Goal: Book appointment/travel/reservation

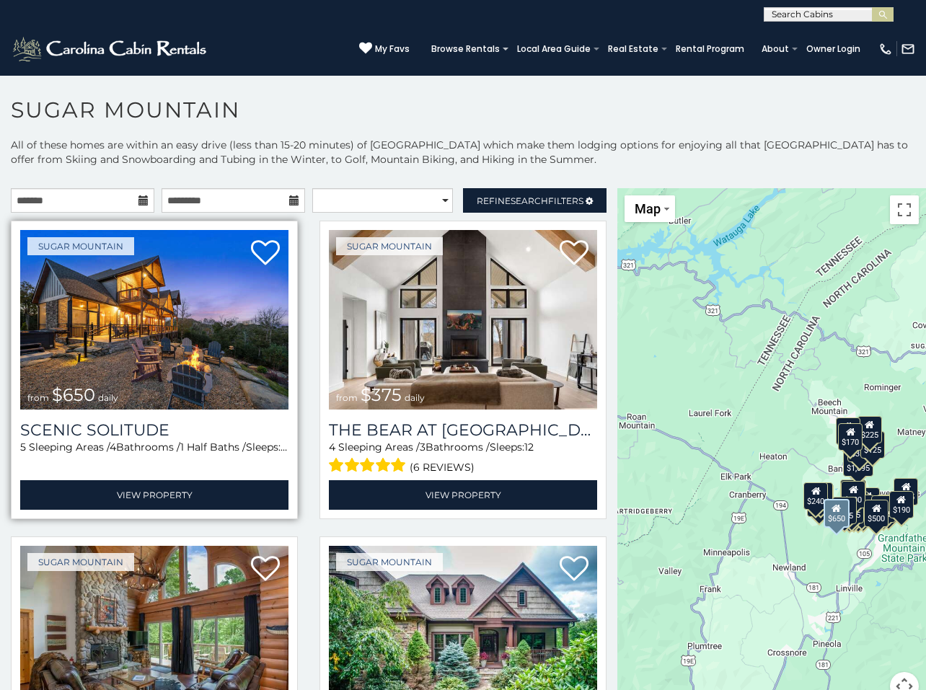
click at [151, 302] on img at bounding box center [154, 320] width 268 height 180
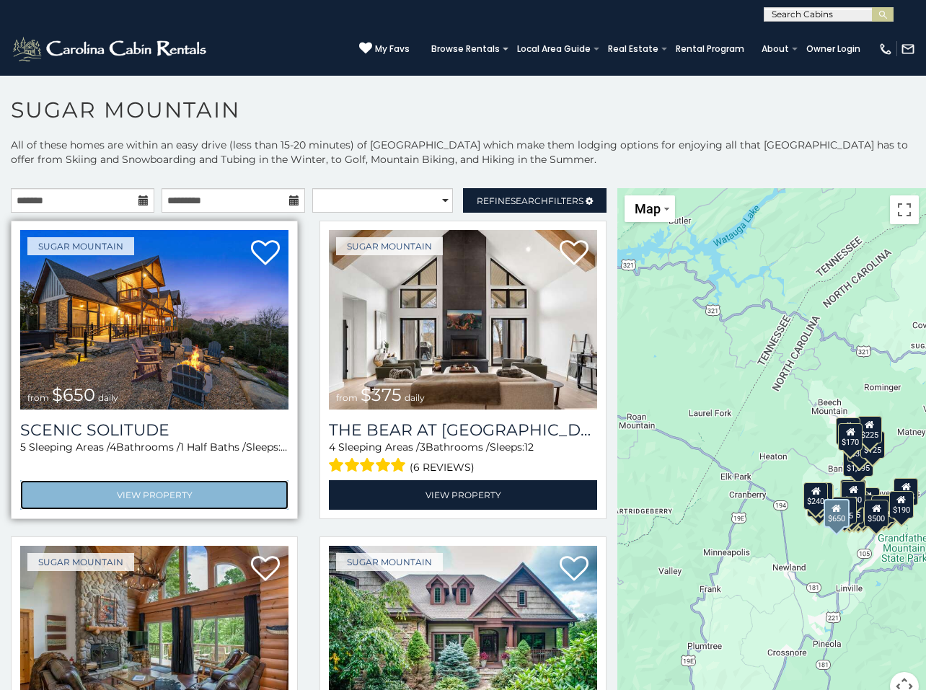
click at [133, 496] on link "View Property" at bounding box center [154, 495] width 268 height 30
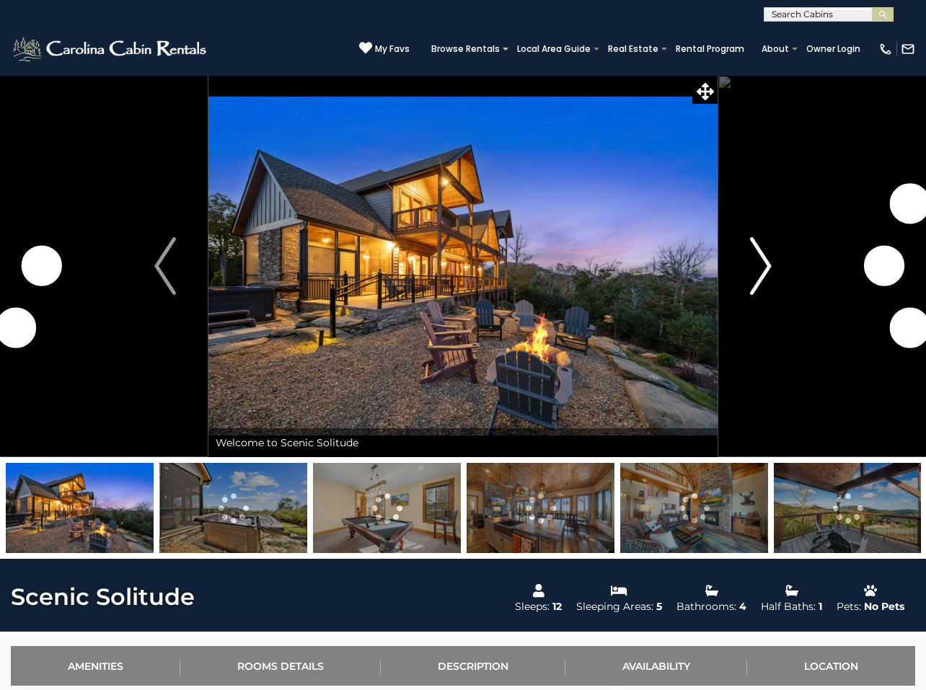
click at [769, 265] on img "Next" at bounding box center [761, 266] width 22 height 58
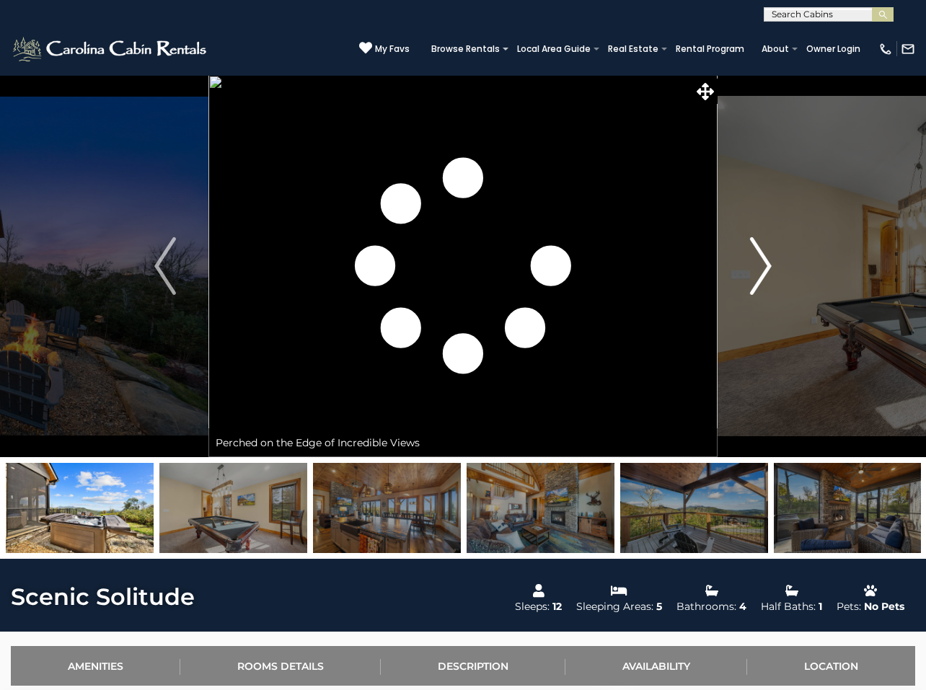
click at [769, 265] on img "Next" at bounding box center [761, 266] width 22 height 58
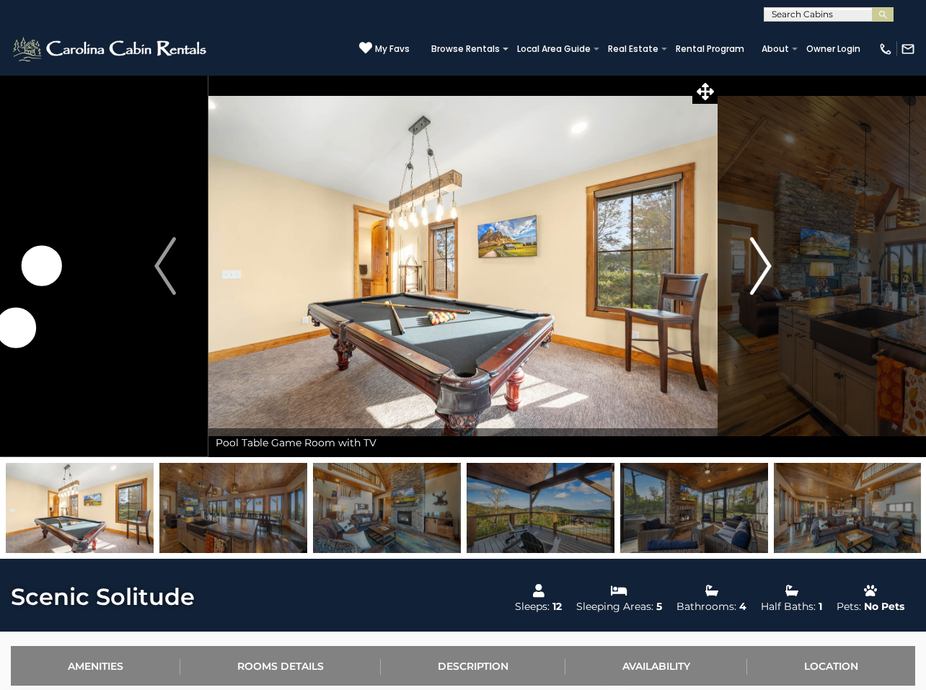
click at [769, 265] on img "Next" at bounding box center [761, 266] width 22 height 58
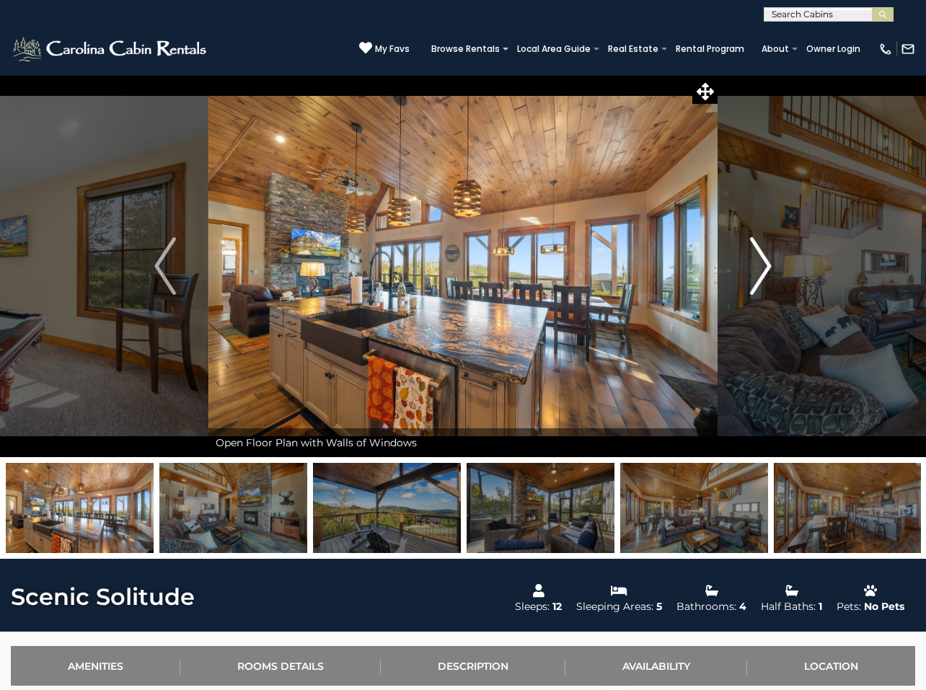
click at [769, 265] on img "Next" at bounding box center [761, 266] width 22 height 58
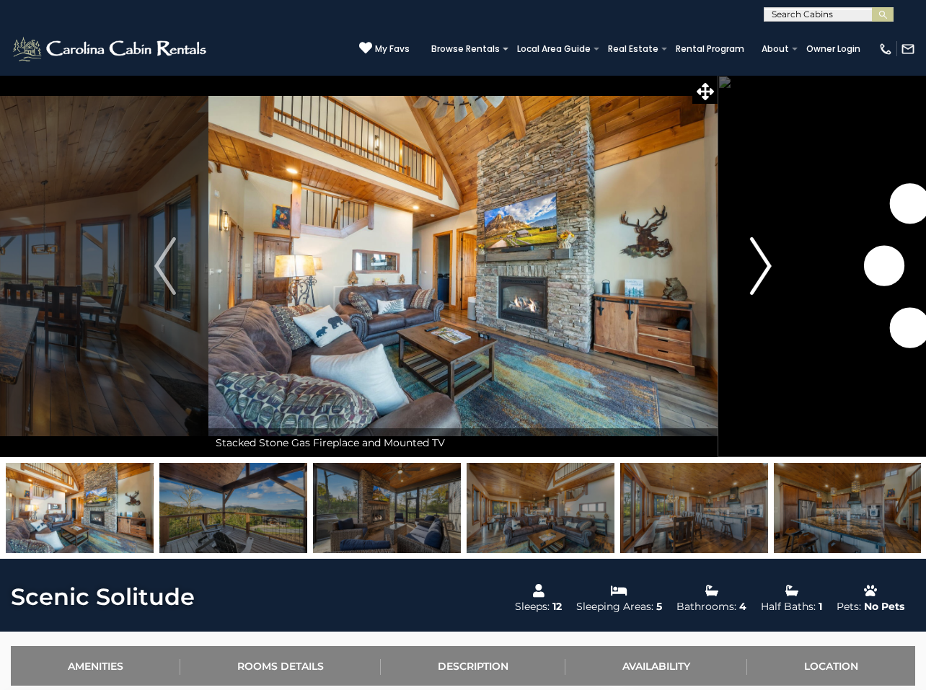
click at [769, 265] on img "Next" at bounding box center [761, 266] width 22 height 58
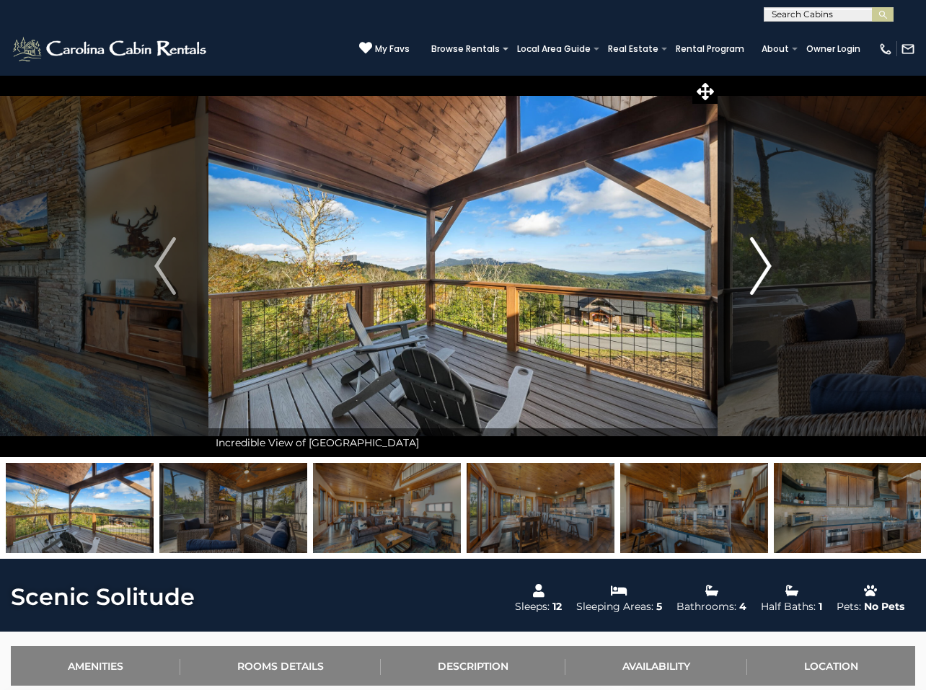
click at [769, 265] on img "Next" at bounding box center [761, 266] width 22 height 58
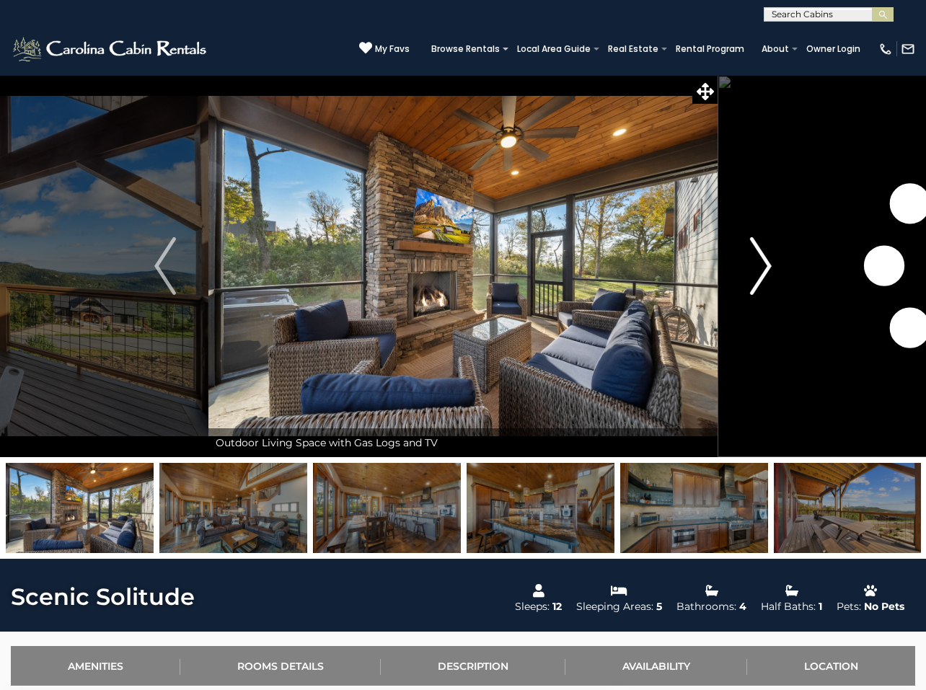
click at [769, 265] on img "Next" at bounding box center [761, 266] width 22 height 58
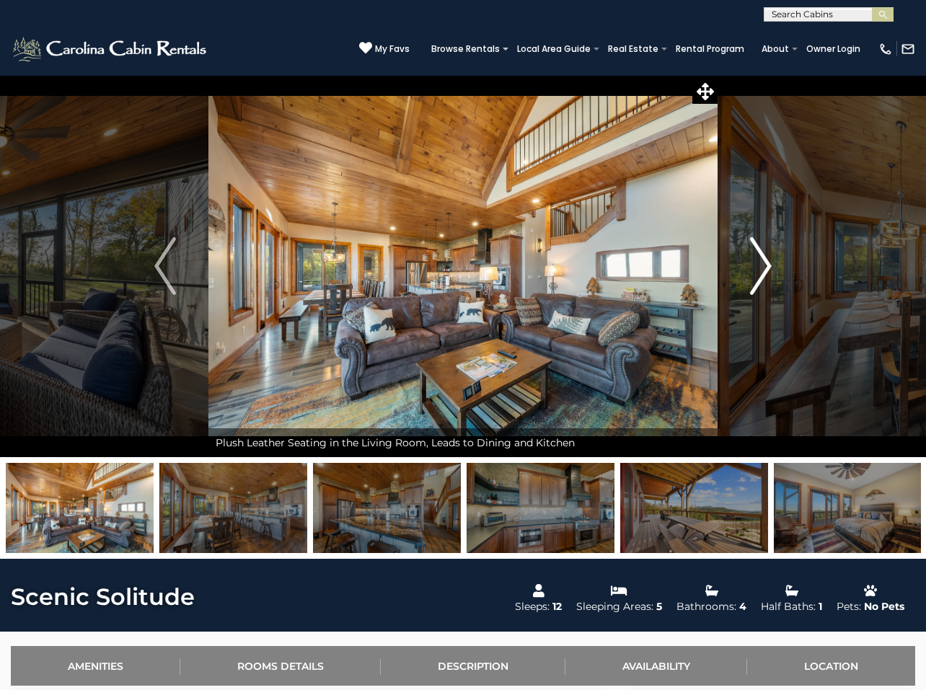
click at [769, 265] on img "Next" at bounding box center [761, 266] width 22 height 58
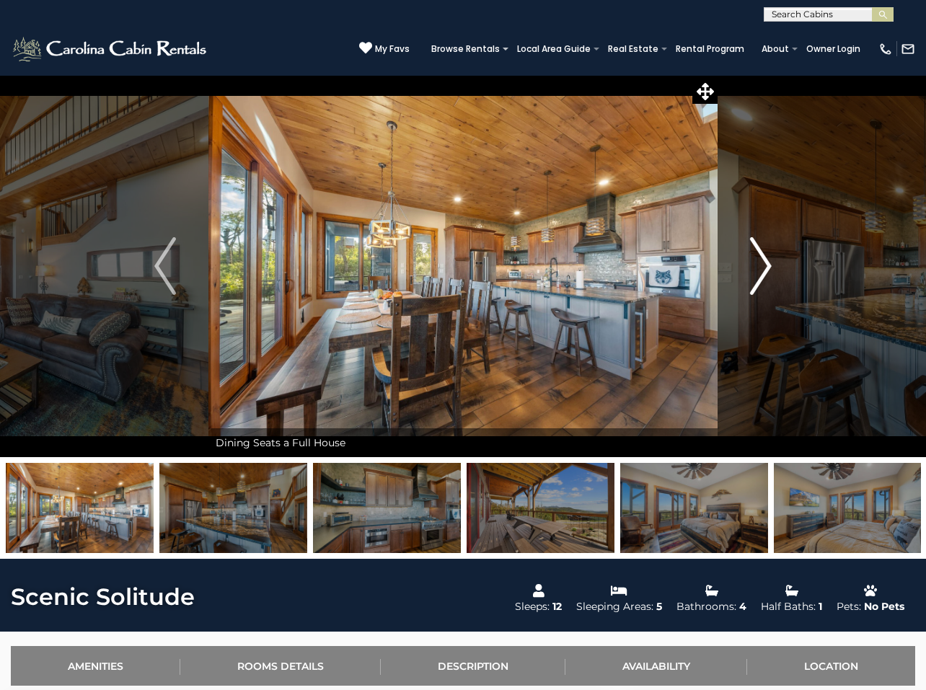
click at [769, 265] on img "Next" at bounding box center [761, 266] width 22 height 58
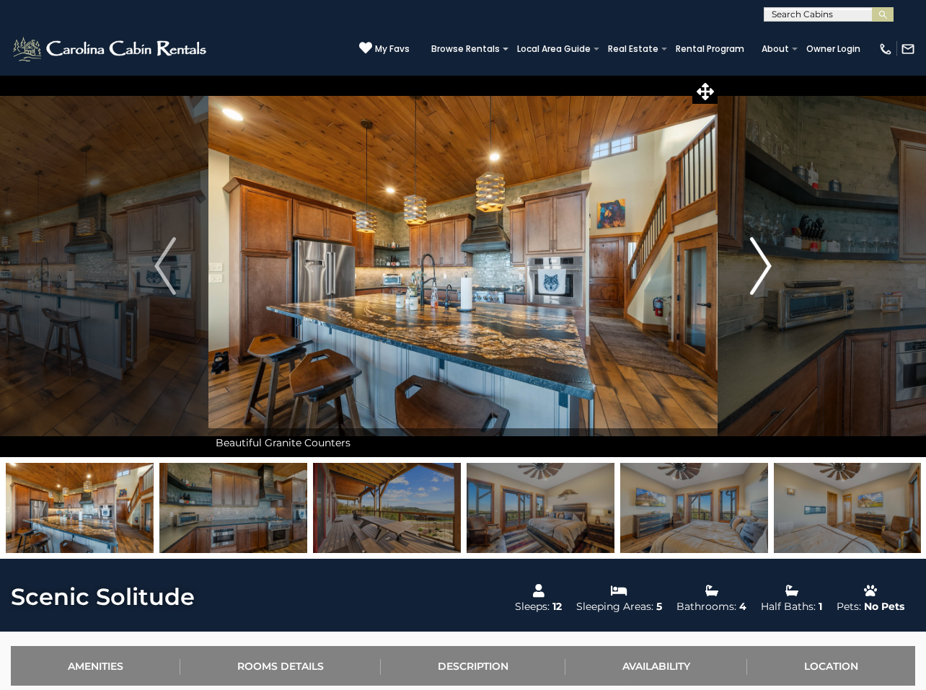
click at [769, 265] on img "Next" at bounding box center [761, 266] width 22 height 58
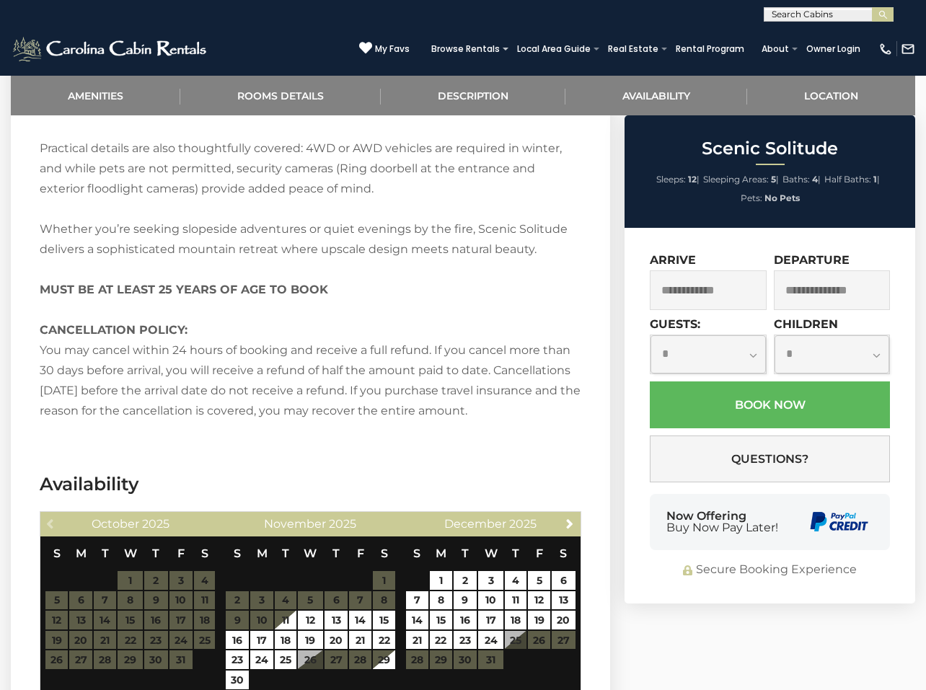
scroll to position [2669, 0]
